Goal: Information Seeking & Learning: Find specific fact

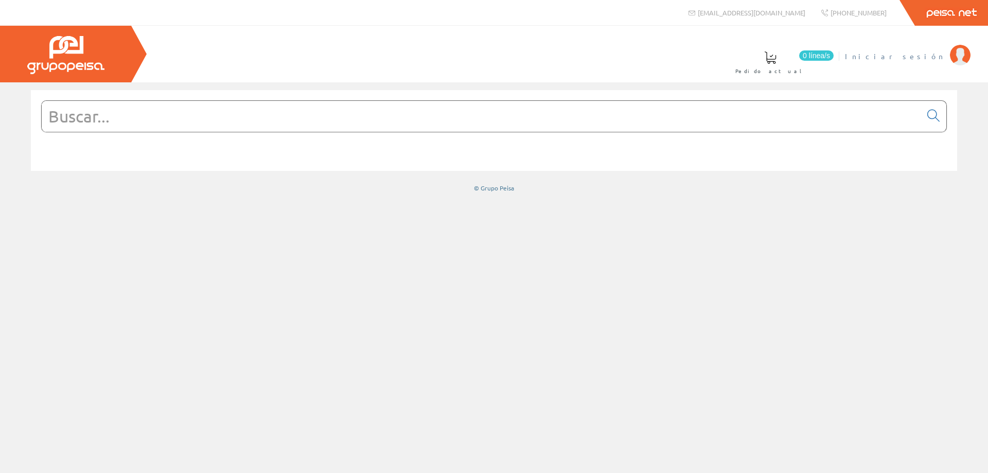
click at [932, 56] on span "Iniciar sesión" at bounding box center [895, 56] width 100 height 10
click at [270, 121] on input "text" at bounding box center [482, 116] width 880 height 31
click at [180, 109] on input "text" at bounding box center [482, 116] width 880 height 31
paste input "LA SONORA 1446001C"
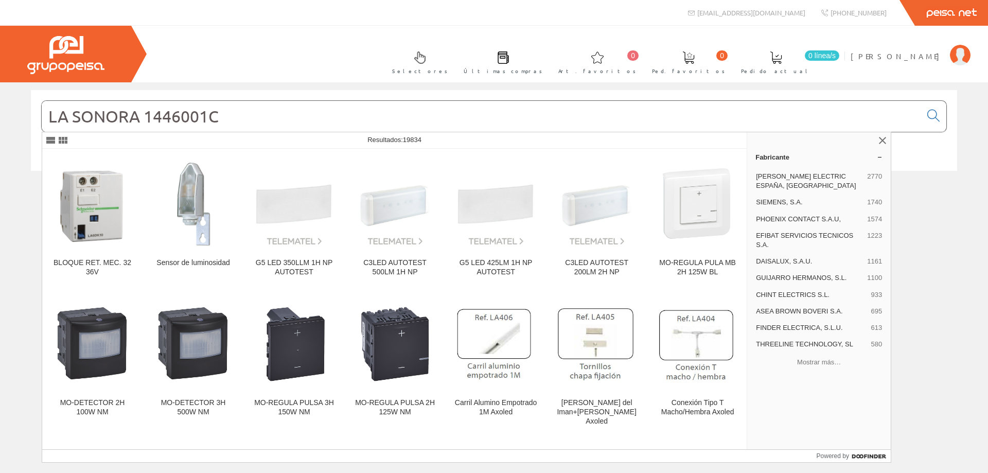
type input "LA SONORA 1446001C"
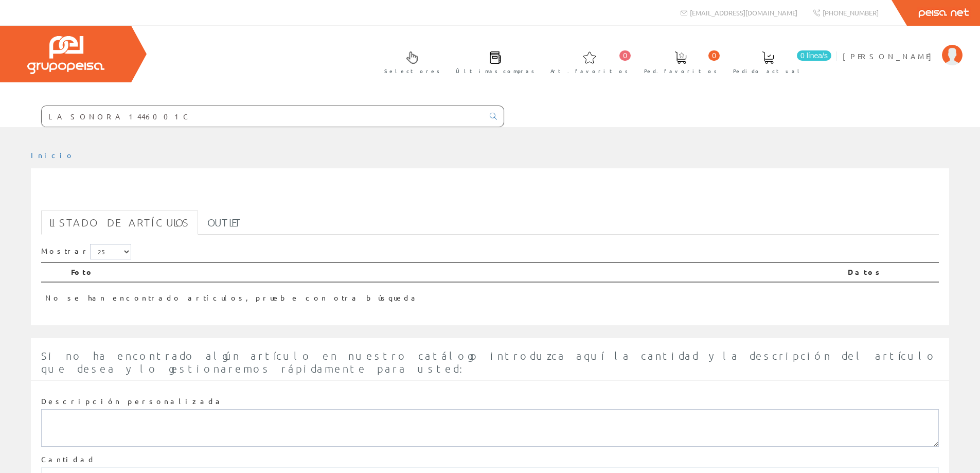
click at [96, 118] on input "LA SONORA 1446001C" at bounding box center [263, 116] width 442 height 21
drag, startPoint x: 89, startPoint y: 113, endPoint x: 0, endPoint y: 97, distance: 89.9
click at [0, 97] on div "Selectores Últimas compras 0 0" at bounding box center [490, 76] width 980 height 101
type input "1446001C"
click at [92, 107] on input "1446001C" at bounding box center [263, 116] width 442 height 21
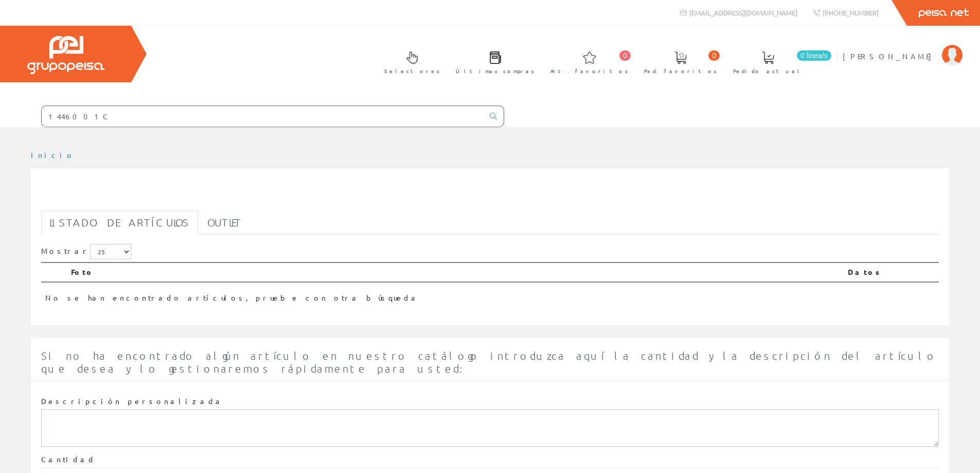
drag, startPoint x: 94, startPoint y: 113, endPoint x: 0, endPoint y: 125, distance: 94.9
click at [0, 125] on form "1446001C" at bounding box center [252, 117] width 504 height 22
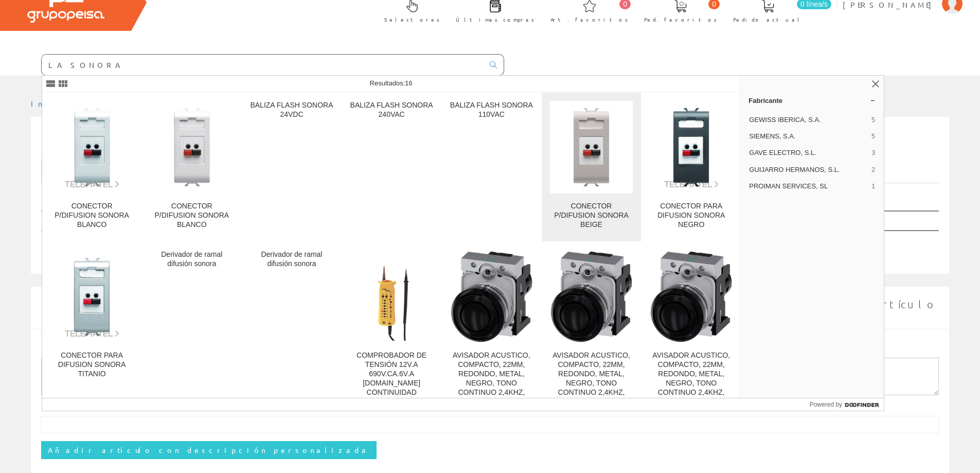
scroll to position [98, 0]
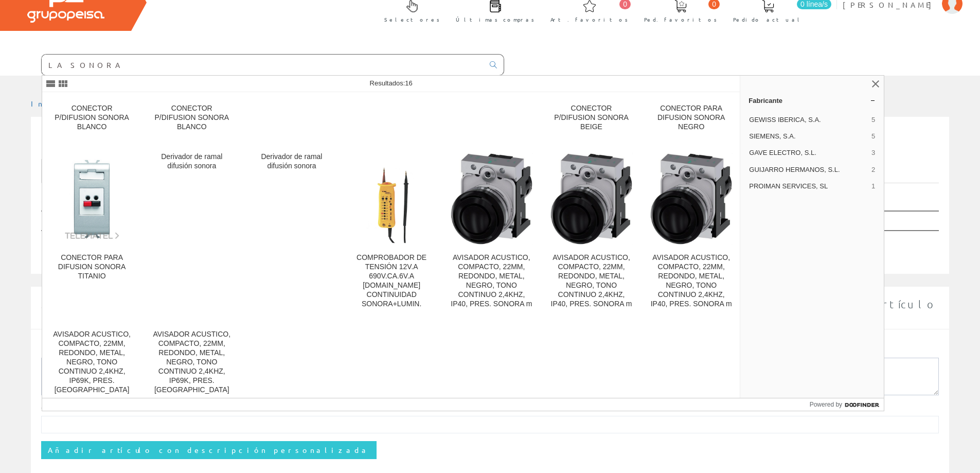
click at [231, 63] on input "LA SONORA" at bounding box center [263, 65] width 442 height 21
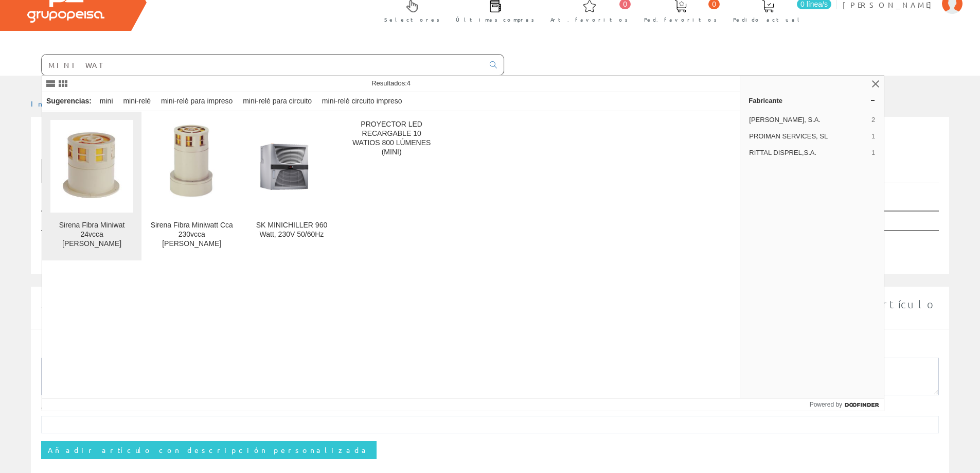
type input "MINI WAT"
click at [104, 166] on img at bounding box center [92, 166] width 74 height 93
